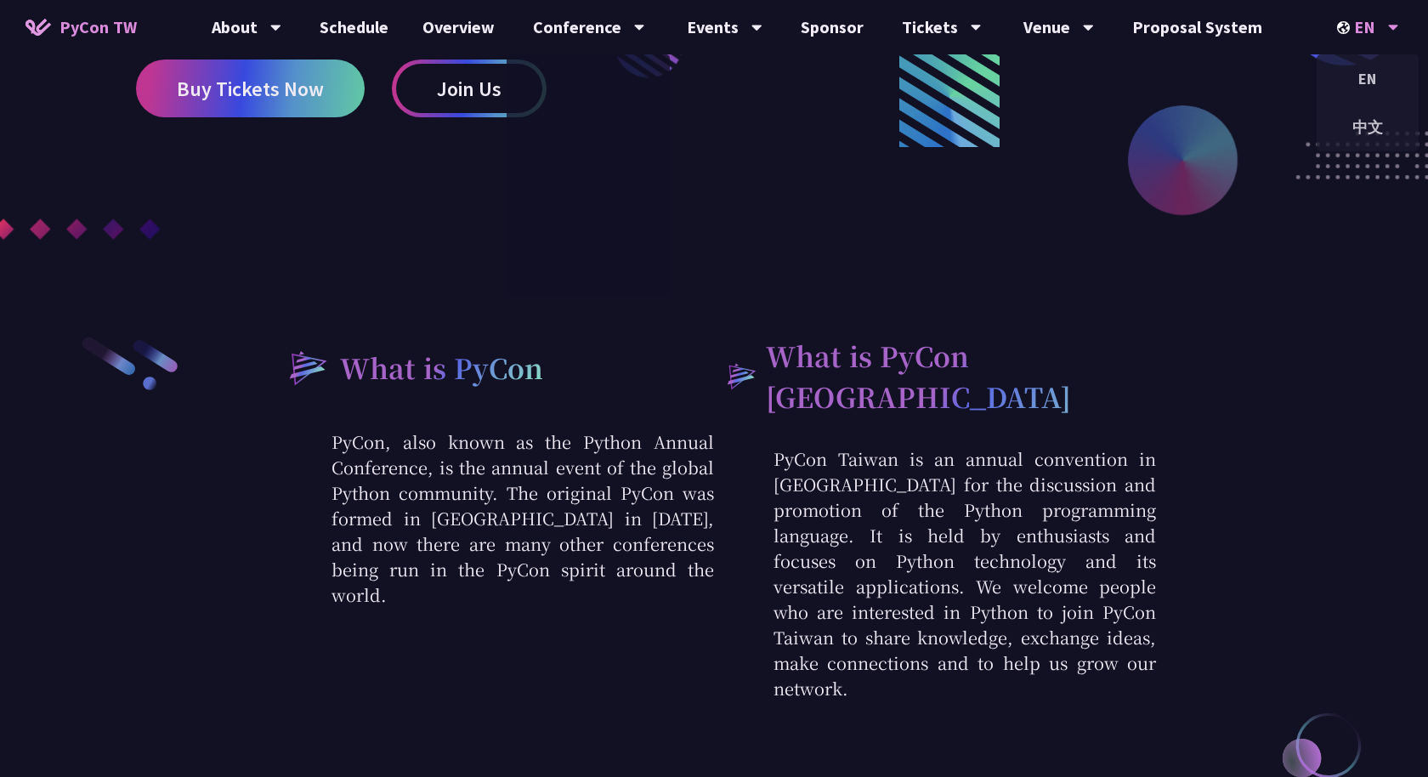
click at [1371, 31] on div "EN" at bounding box center [1368, 27] width 62 height 54
click at [1371, 133] on div "中文" at bounding box center [1368, 127] width 102 height 40
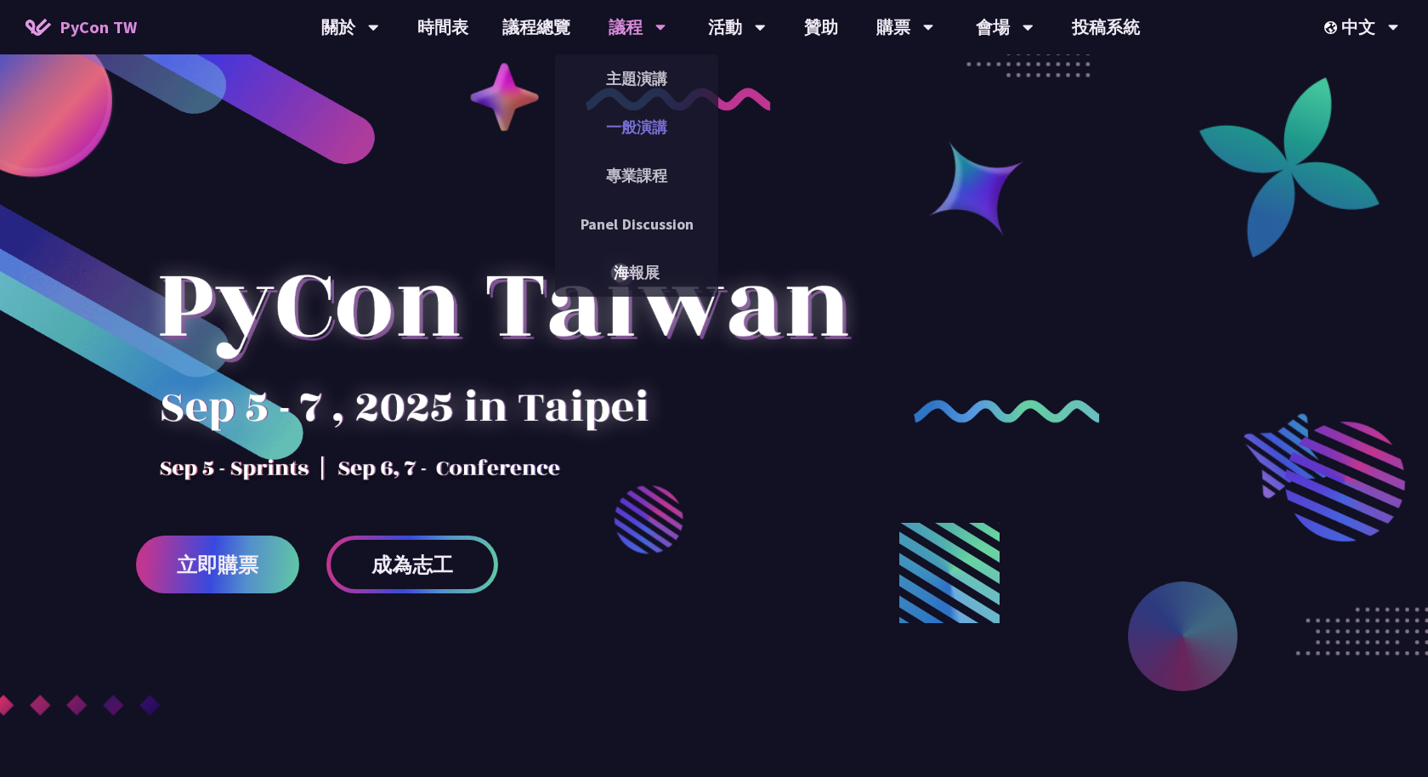
click at [660, 129] on link "一般演講" at bounding box center [636, 127] width 163 height 40
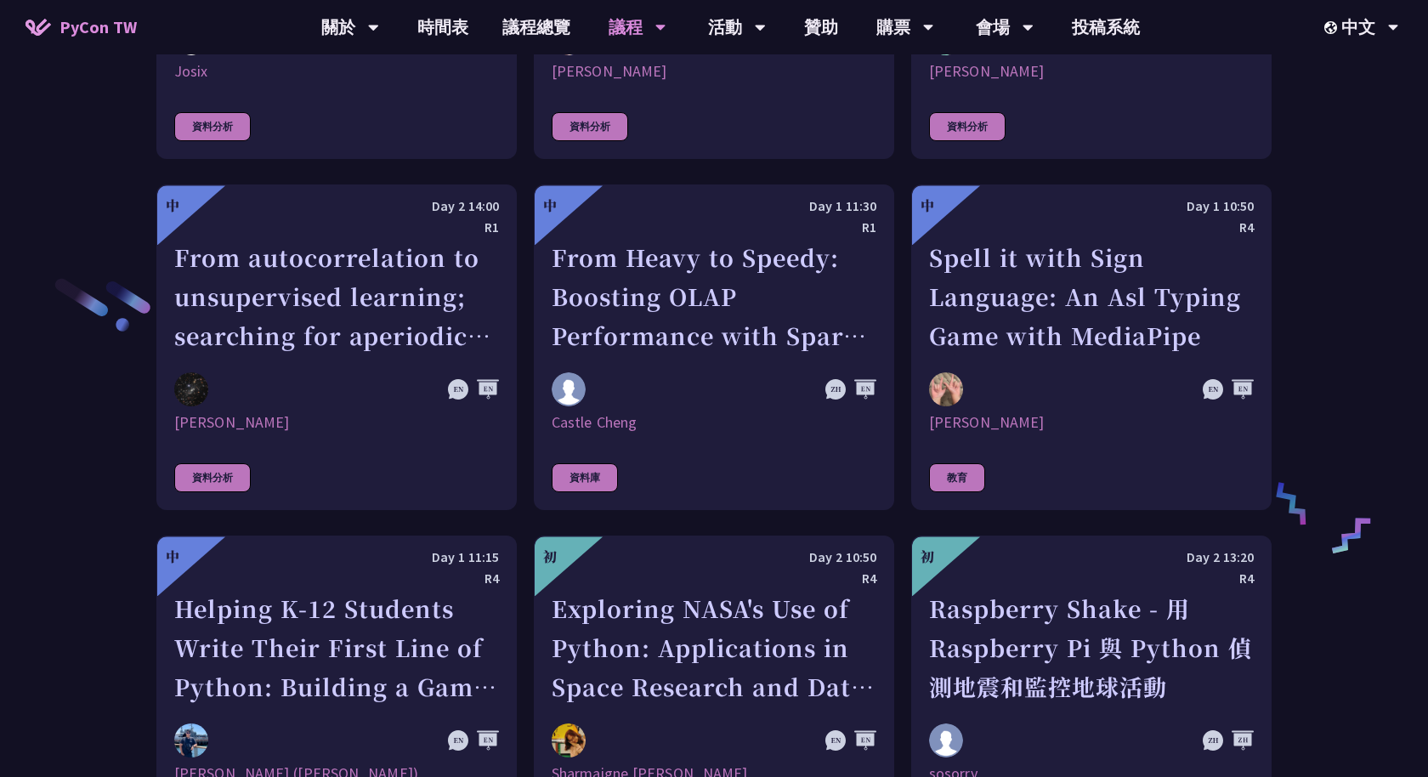
scroll to position [3160, 0]
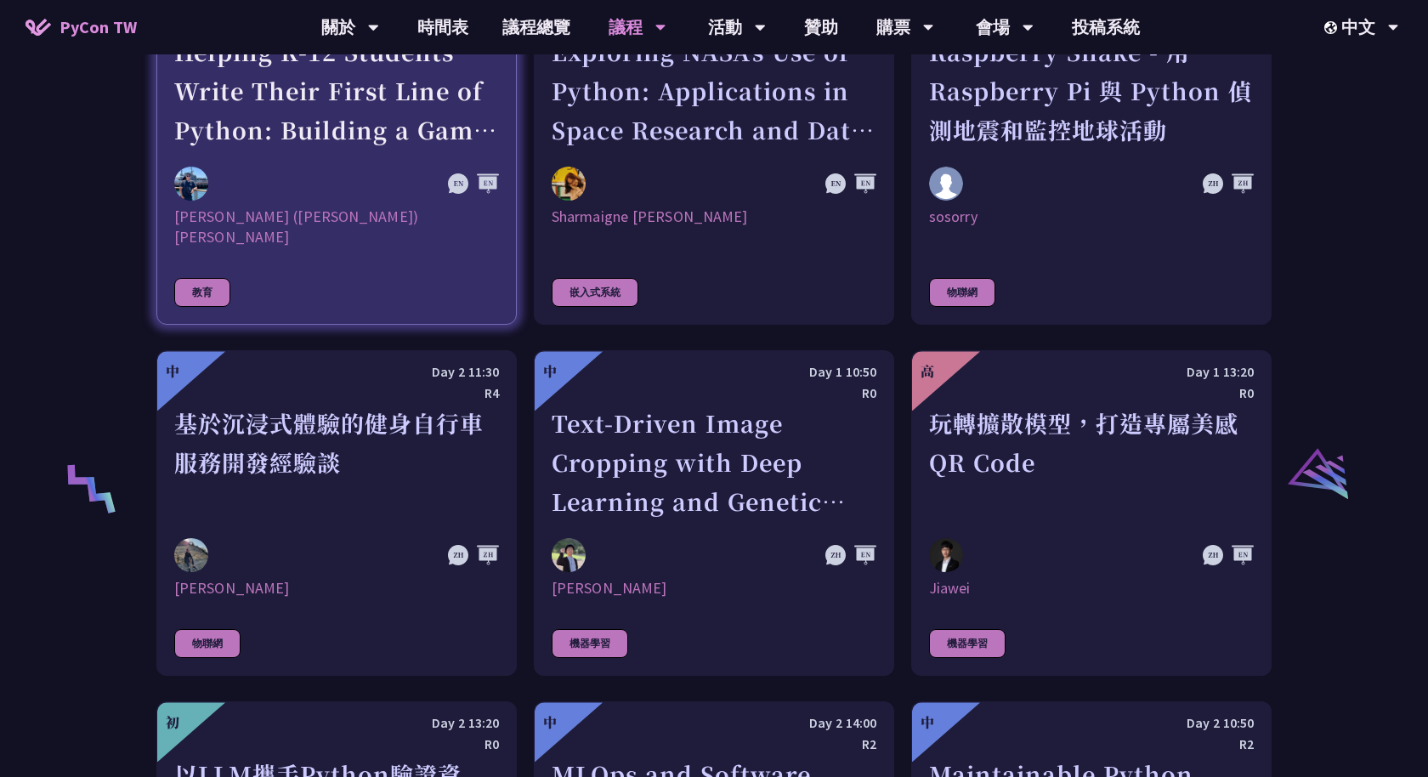
click at [358, 150] on link "中 Day 1 11:15 R4 Helping K-12 Students Write Their First Line of Python: Buildi…" at bounding box center [336, 152] width 360 height 346
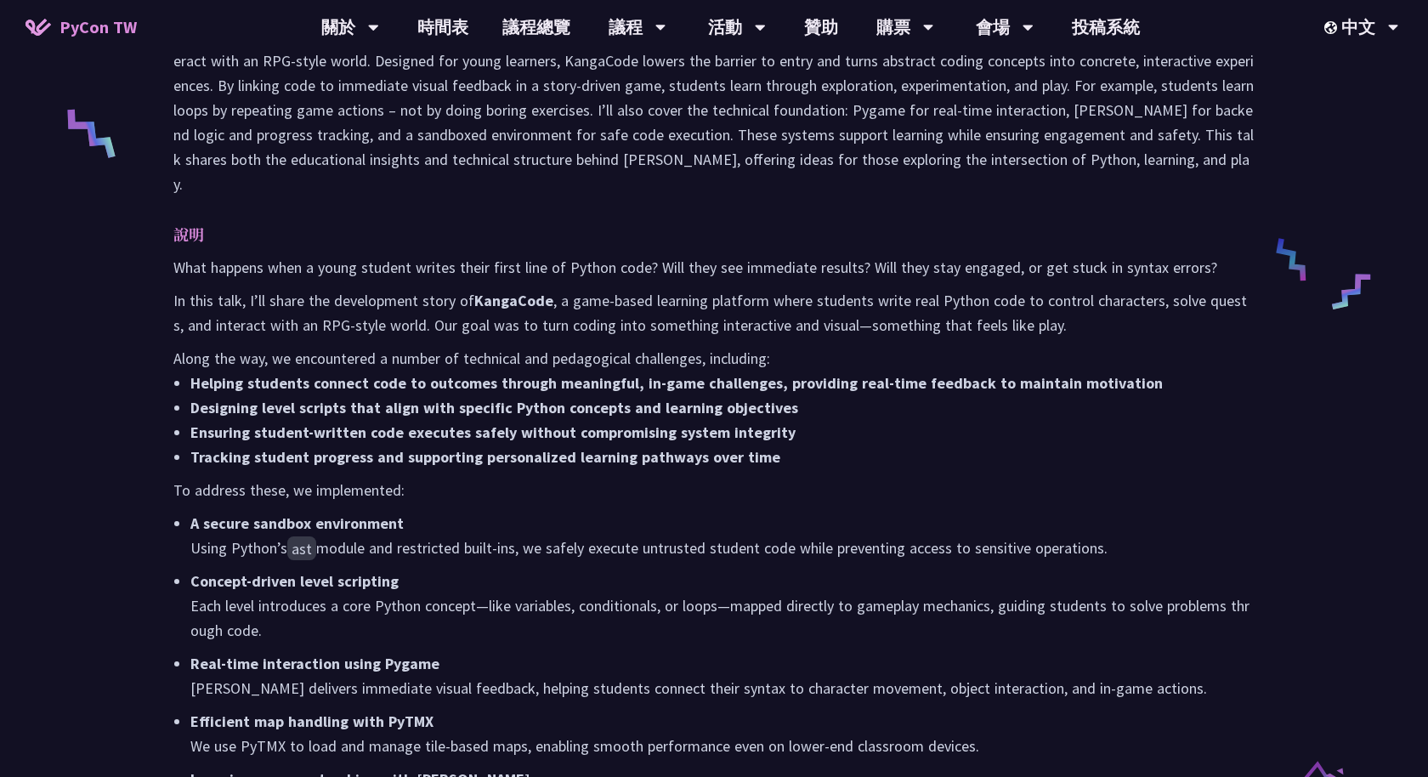
scroll to position [749, 0]
